Goal: Check status: Check status

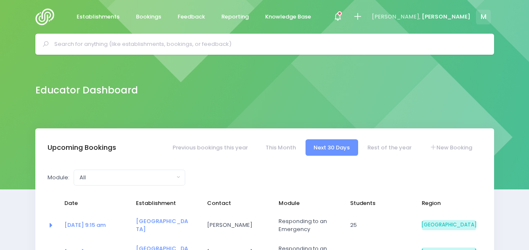
select select "5"
click at [89, 226] on link "[DATE] 9:15 am" at bounding box center [84, 225] width 41 height 8
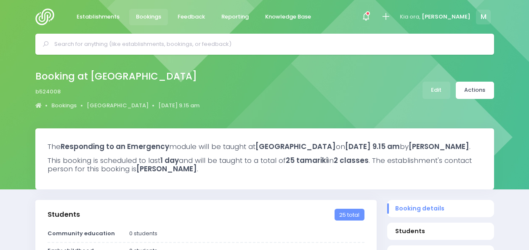
select select "5"
click at [477, 93] on link "Actions" at bounding box center [475, 90] width 38 height 17
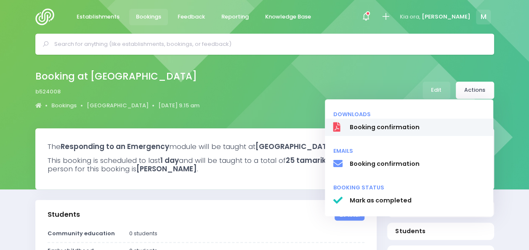
click at [414, 130] on span "Booking confirmation" at bounding box center [416, 127] width 135 height 9
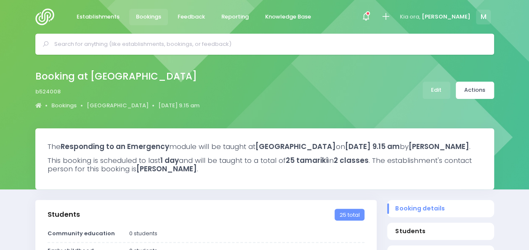
click at [104, 45] on input "text" at bounding box center [268, 44] width 428 height 13
click at [45, 12] on img at bounding box center [47, 16] width 24 height 17
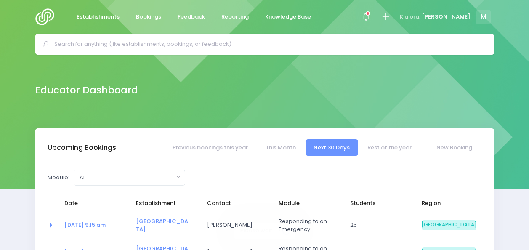
select select "5"
click at [377, 146] on link "Rest of the year" at bounding box center [389, 147] width 61 height 16
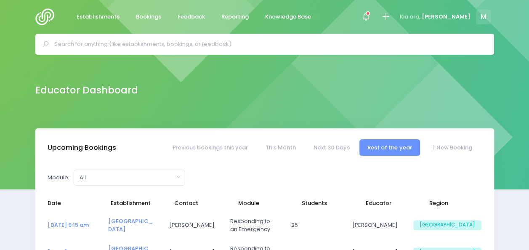
select select "5"
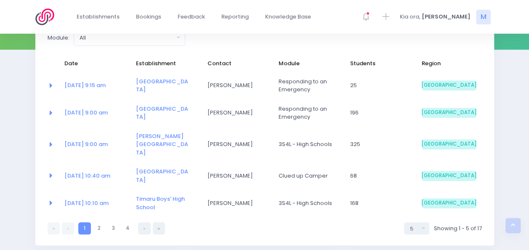
scroll to position [147, 0]
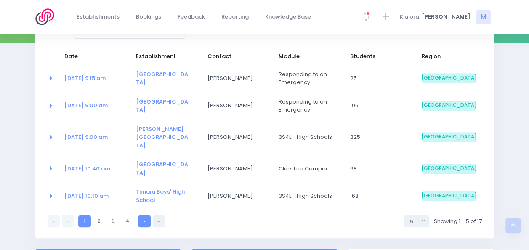
click at [144, 215] on link at bounding box center [144, 221] width 12 height 12
select select "5"
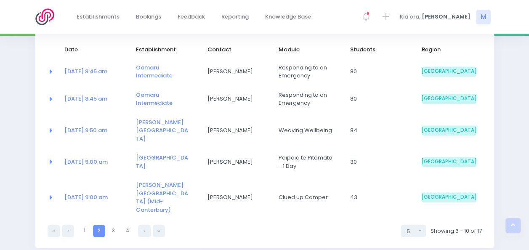
scroll to position [153, 0]
click at [144, 225] on link at bounding box center [144, 231] width 12 height 12
select select "5"
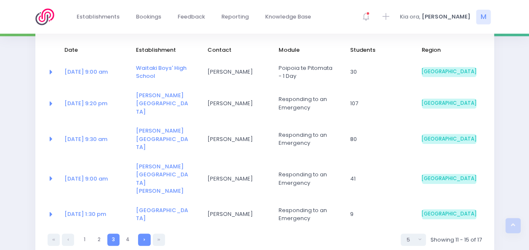
click at [145, 239] on icon at bounding box center [144, 239] width 2 height 0
select select "5"
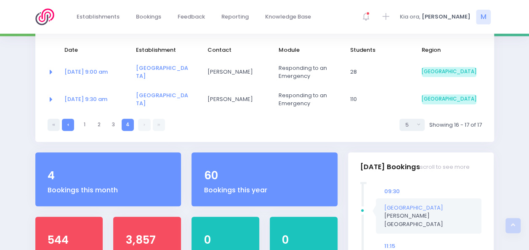
click at [69, 120] on link at bounding box center [68, 125] width 12 height 12
select select "5"
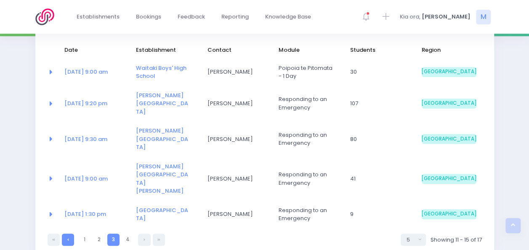
click at [65, 234] on link at bounding box center [68, 240] width 12 height 12
select select "5"
